Goal: Information Seeking & Learning: Compare options

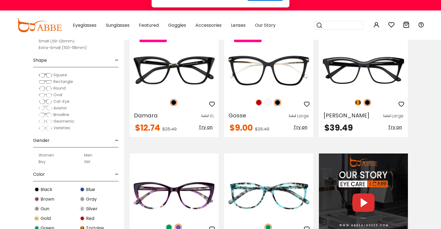
scroll to position [417, 0]
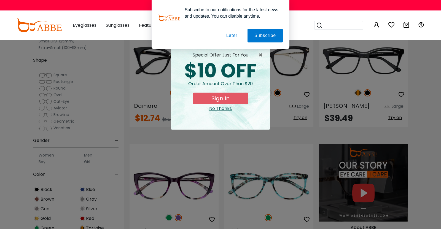
click at [235, 37] on button "Later" at bounding box center [231, 36] width 25 height 14
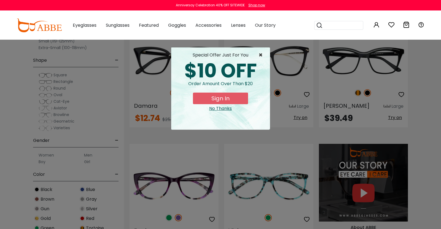
click at [259, 55] on span "×" at bounding box center [262, 55] width 7 height 7
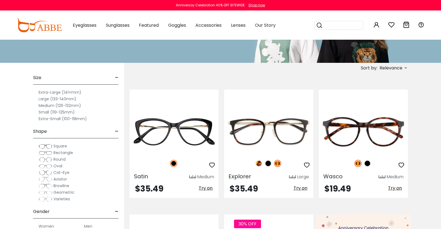
scroll to position [74, 0]
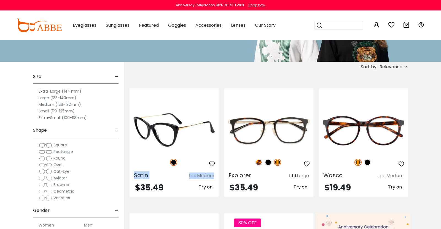
drag, startPoint x: 132, startPoint y: 175, endPoint x: 151, endPoint y: 176, distance: 19.3
click at [151, 176] on div "Satin Medium" at bounding box center [174, 174] width 89 height 9
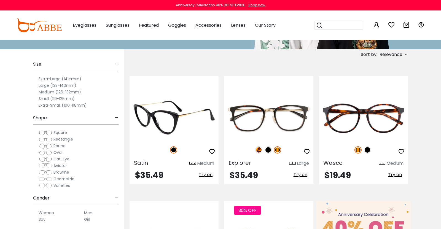
scroll to position [87, 0]
click at [140, 161] on span "Satin" at bounding box center [141, 163] width 14 height 8
copy span "Satin"
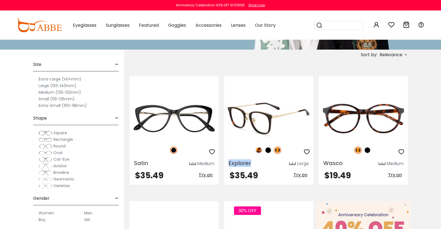
drag, startPoint x: 227, startPoint y: 162, endPoint x: 252, endPoint y: 163, distance: 24.5
click at [252, 163] on div "Explorer Large" at bounding box center [268, 162] width 89 height 9
copy span "Explorer"
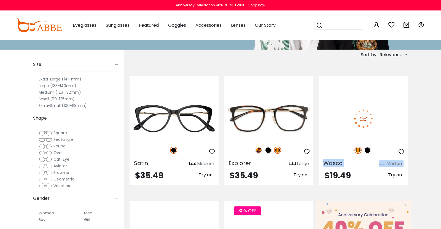
drag, startPoint x: 320, startPoint y: 164, endPoint x: 347, endPoint y: 164, distance: 27.0
click at [347, 164] on div "Wasco Medium" at bounding box center [363, 162] width 89 height 9
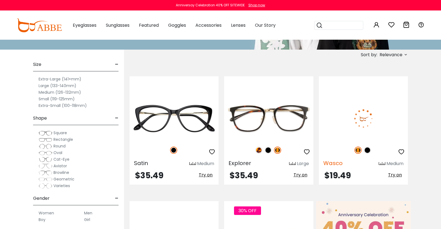
click at [331, 164] on span "Wasco" at bounding box center [332, 163] width 19 height 8
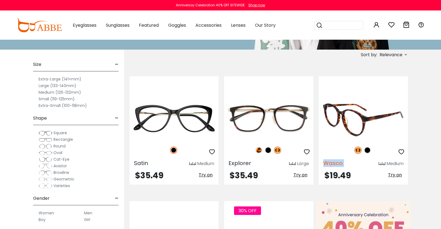
copy div "Wasco"
